Goal: Entertainment & Leisure: Consume media (video, audio)

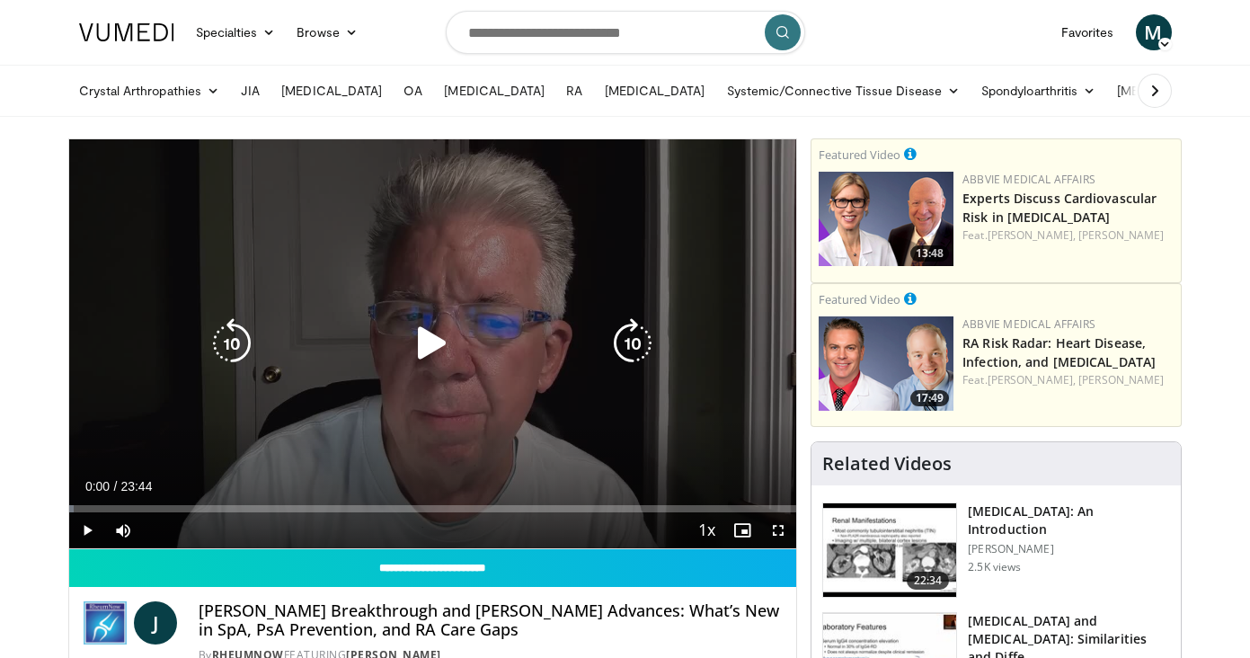
click at [413, 343] on icon "Video Player" at bounding box center [432, 343] width 50 height 50
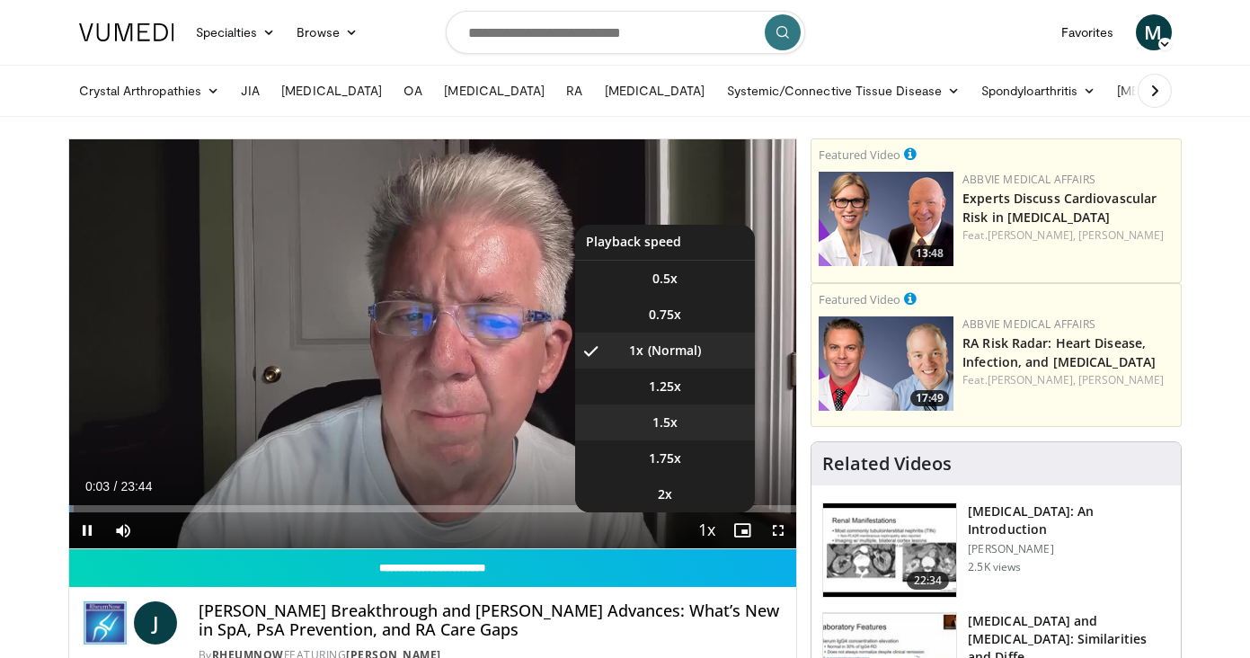
click at [685, 417] on li "1.5x" at bounding box center [665, 422] width 180 height 36
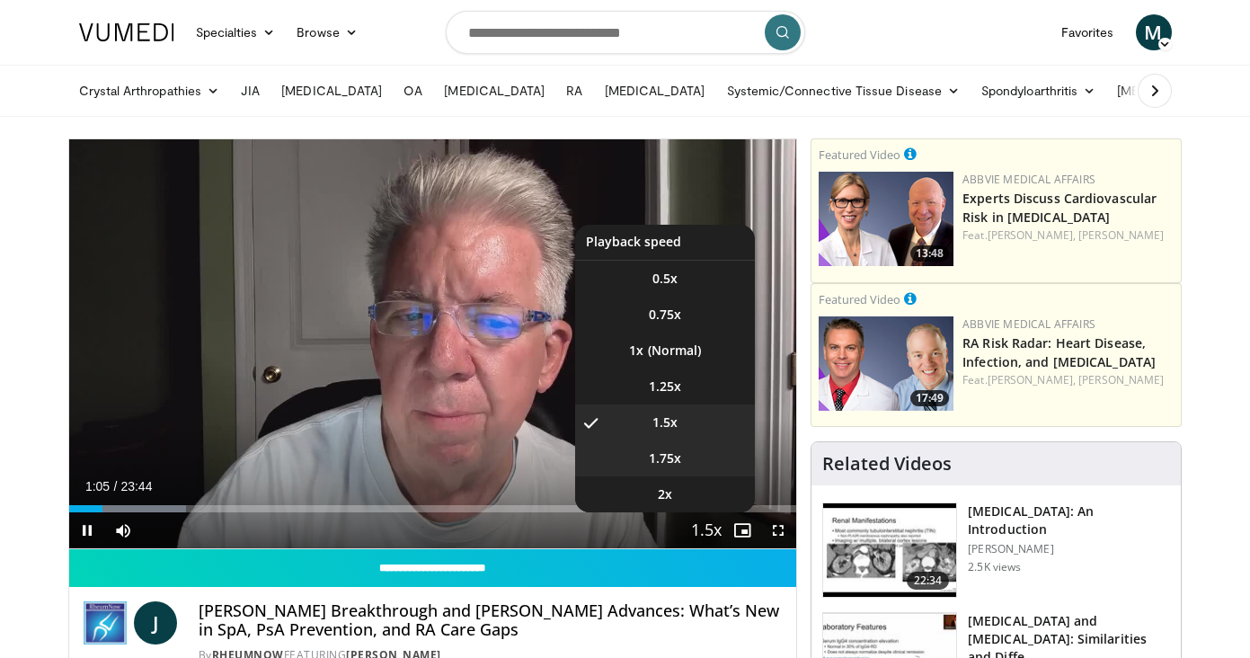
click at [696, 466] on li "1.75x" at bounding box center [665, 458] width 180 height 36
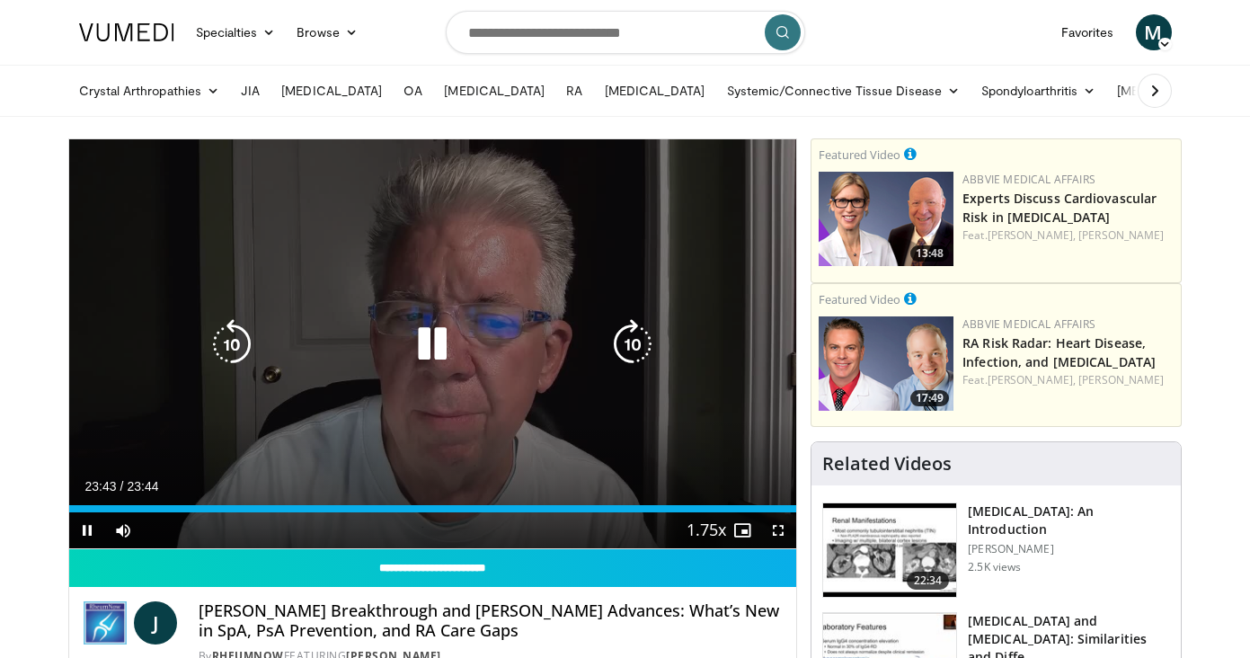
click at [436, 342] on icon "Video Player" at bounding box center [432, 344] width 50 height 50
